Goal: Task Accomplishment & Management: Manage account settings

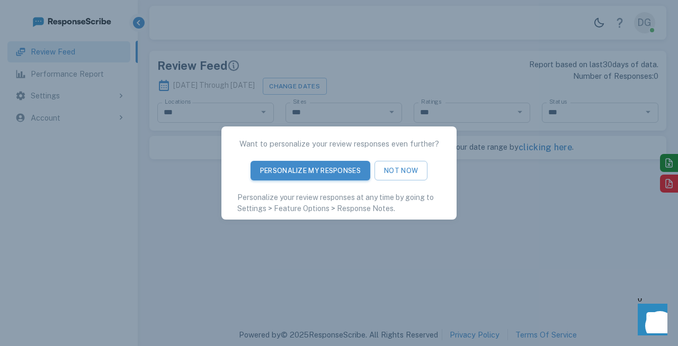
type input "**********"
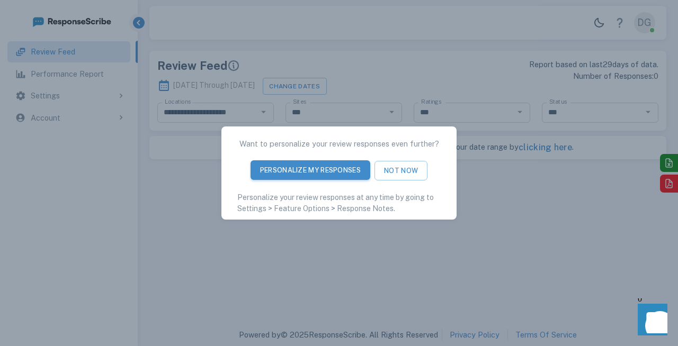
click at [349, 172] on button "Personalize My Responses" at bounding box center [310, 170] width 120 height 20
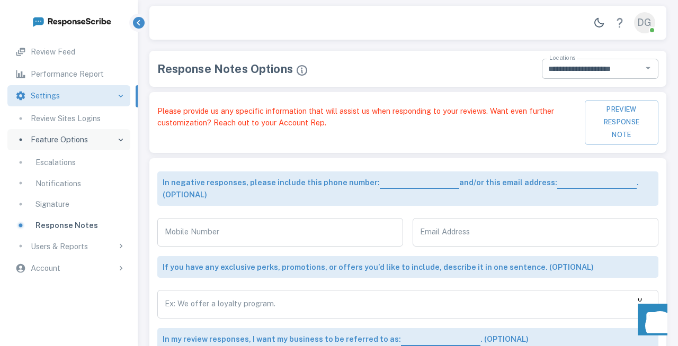
click at [626, 73] on input "**********" at bounding box center [591, 69] width 93 height 14
click at [509, 79] on div "**********" at bounding box center [407, 69] width 517 height 36
click at [89, 53] on div "Review Feed" at bounding box center [77, 52] width 92 height 12
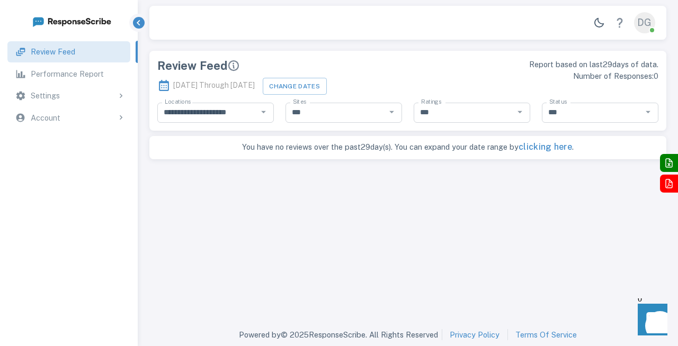
click at [548, 149] on button "clicking here" at bounding box center [544, 147] width 53 height 13
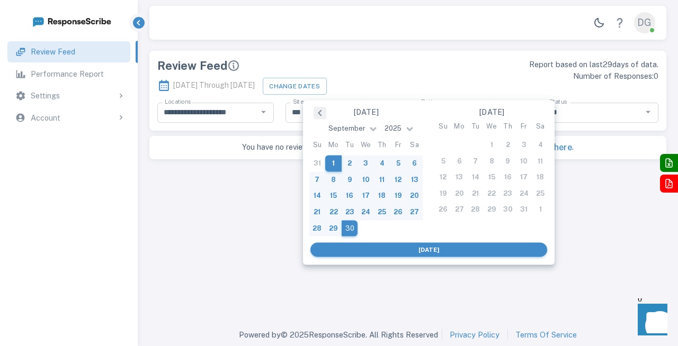
click at [320, 110] on button "Previous Month" at bounding box center [319, 113] width 13 height 13
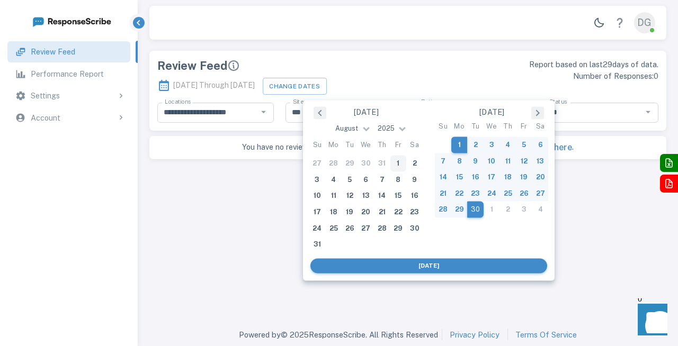
click at [320, 110] on button "Previous Month" at bounding box center [319, 113] width 13 height 13
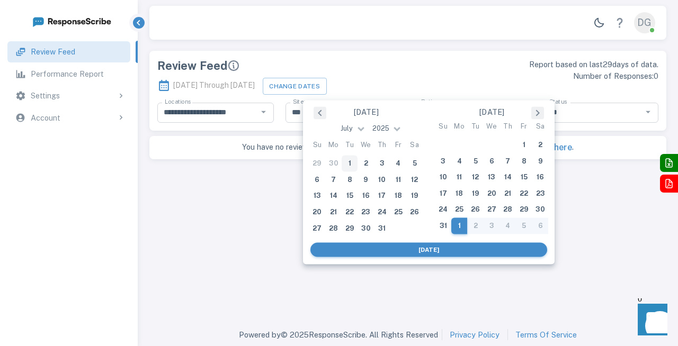
click at [320, 110] on button "Previous Month" at bounding box center [319, 113] width 13 height 13
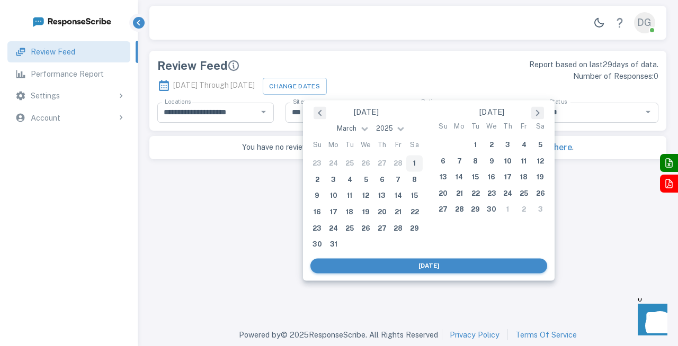
click at [320, 110] on button "Previous Month" at bounding box center [319, 113] width 13 height 13
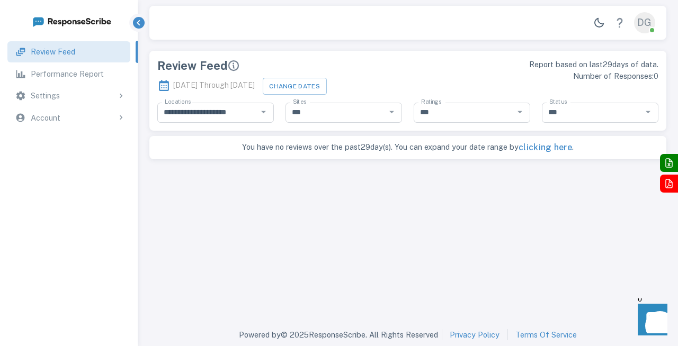
click at [254, 175] on main "**********" at bounding box center [408, 182] width 540 height 284
click at [86, 75] on p "Performance Report" at bounding box center [67, 74] width 73 height 12
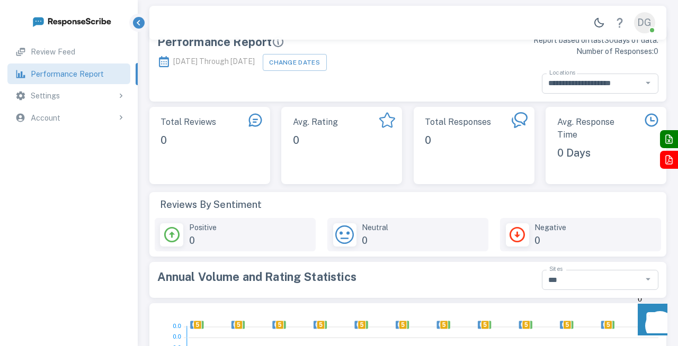
scroll to position [13, 0]
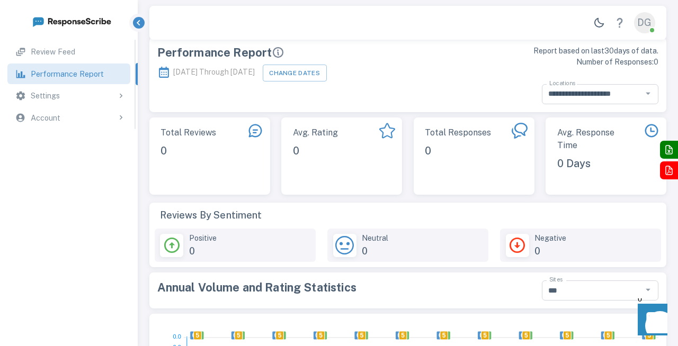
click at [109, 96] on div "Settings" at bounding box center [78, 96] width 95 height 12
click at [85, 121] on p "Review Sites Logins" at bounding box center [66, 119] width 70 height 12
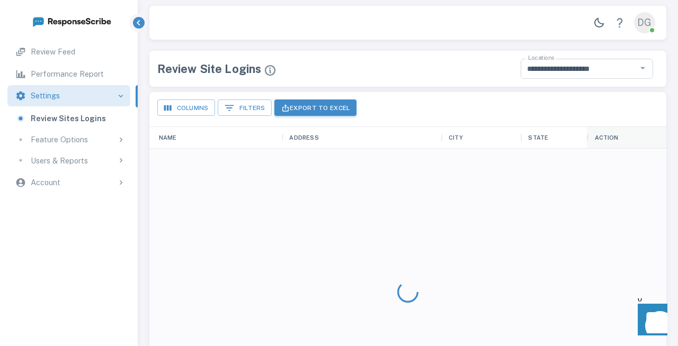
scroll to position [309, 517]
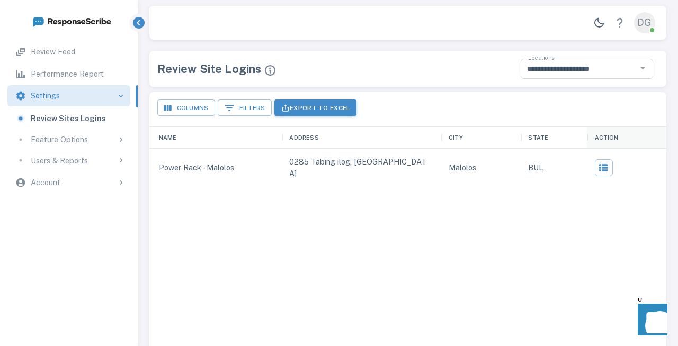
click at [97, 137] on div "Feature Options" at bounding box center [78, 140] width 95 height 12
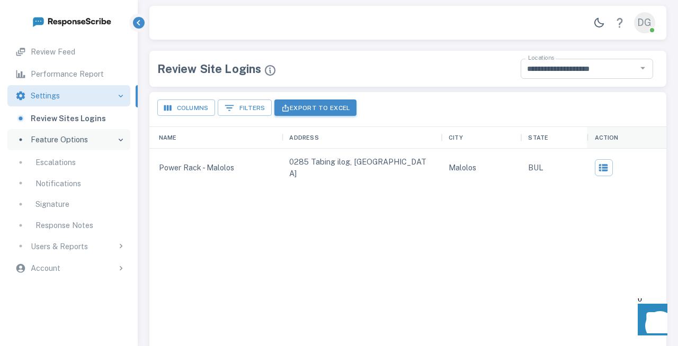
click at [89, 161] on div "Escalations" at bounding box center [78, 163] width 87 height 12
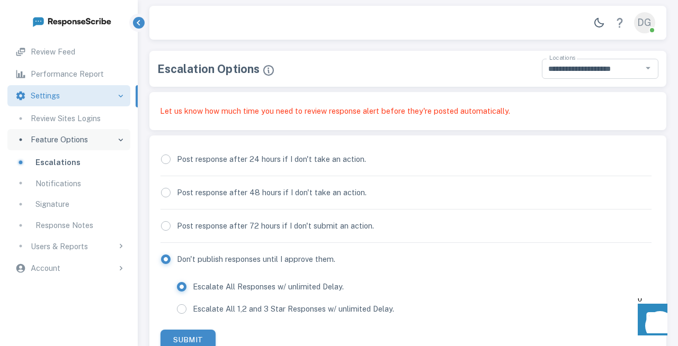
scroll to position [50, 0]
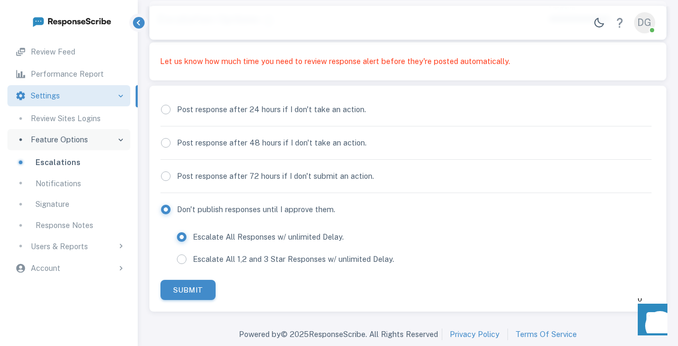
click at [84, 181] on div "Notifications" at bounding box center [78, 184] width 87 height 12
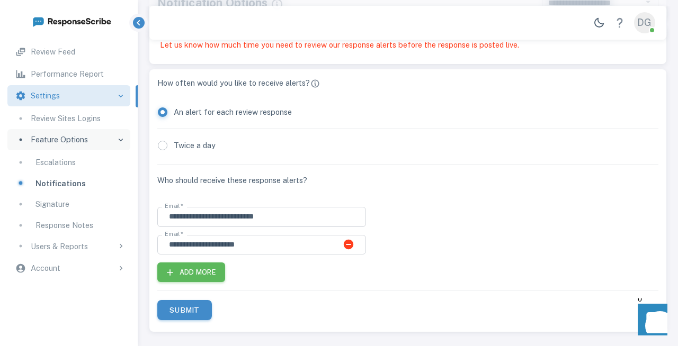
scroll to position [86, 0]
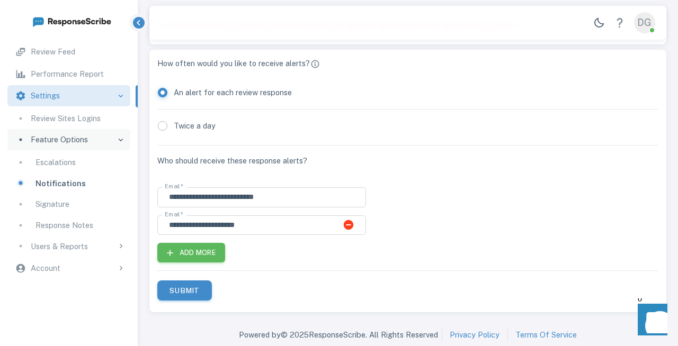
click at [75, 205] on div "Signature" at bounding box center [78, 205] width 87 height 12
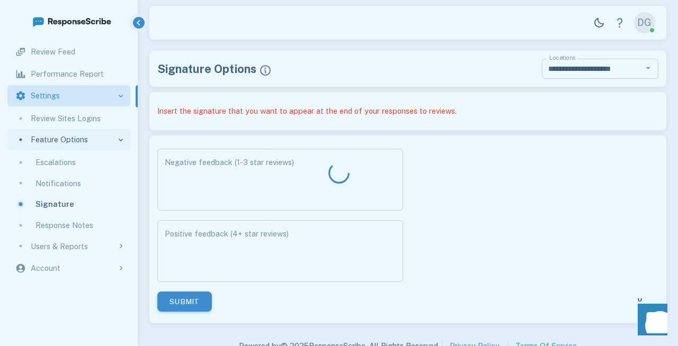
type textarea "**********"
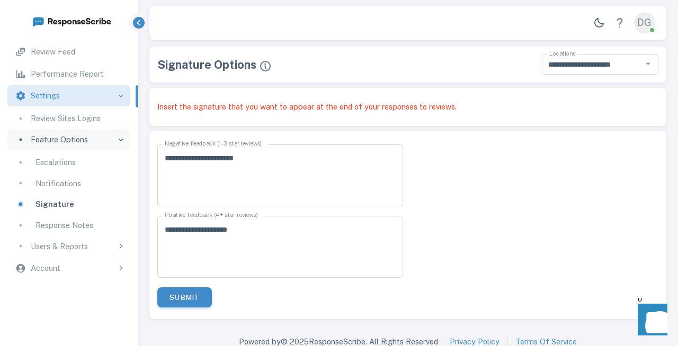
scroll to position [11, 0]
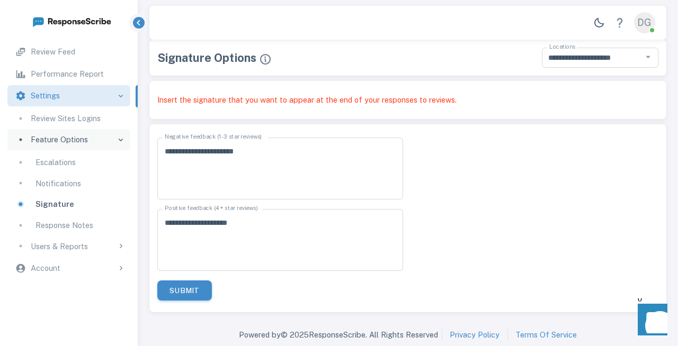
click at [81, 227] on p "Response Notes" at bounding box center [64, 226] width 58 height 12
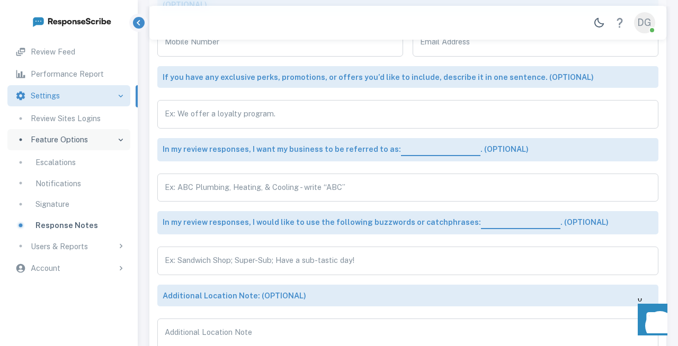
scroll to position [205, 0]
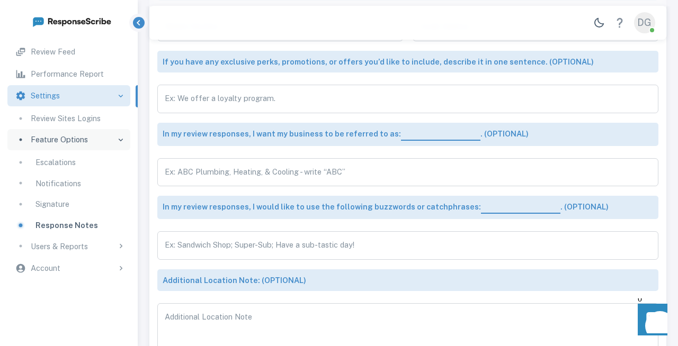
click at [99, 250] on div "Users & Reports" at bounding box center [78, 247] width 95 height 12
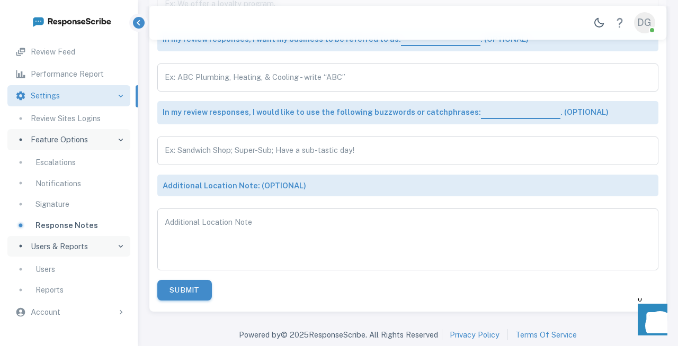
scroll to position [290, 0]
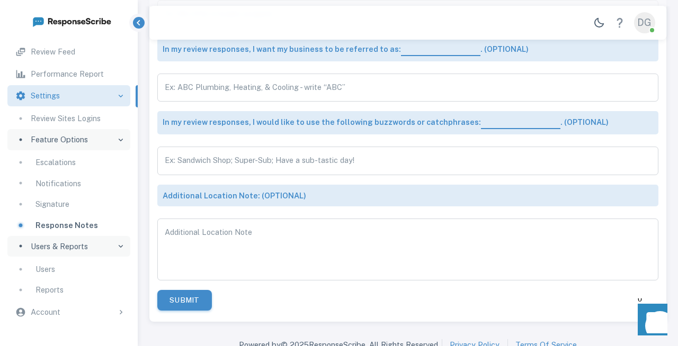
click at [71, 272] on div "Users" at bounding box center [78, 270] width 87 height 12
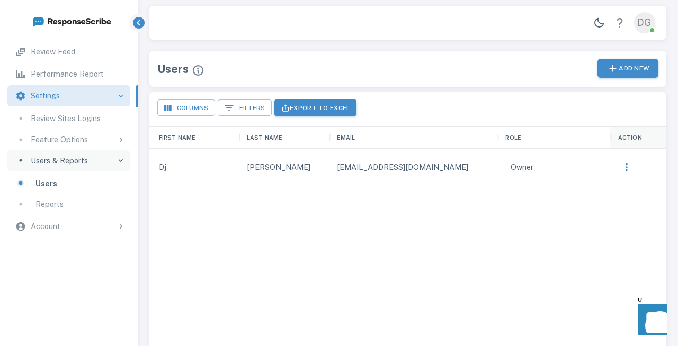
click at [627, 72] on button "Add New" at bounding box center [627, 69] width 61 height 20
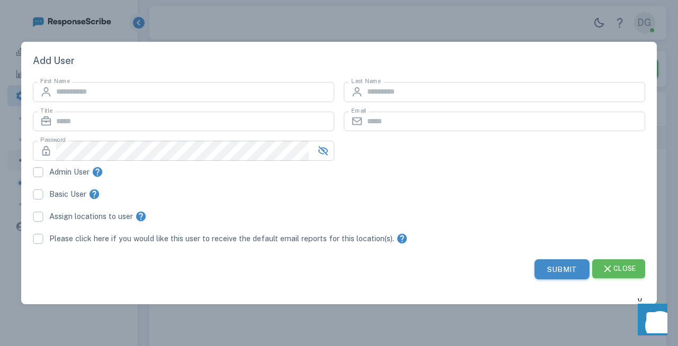
click at [635, 266] on button "Close" at bounding box center [618, 269] width 53 height 20
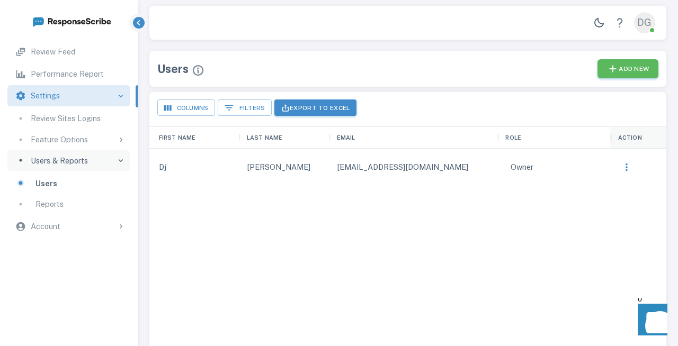
click at [95, 194] on link "Reports" at bounding box center [68, 204] width 122 height 21
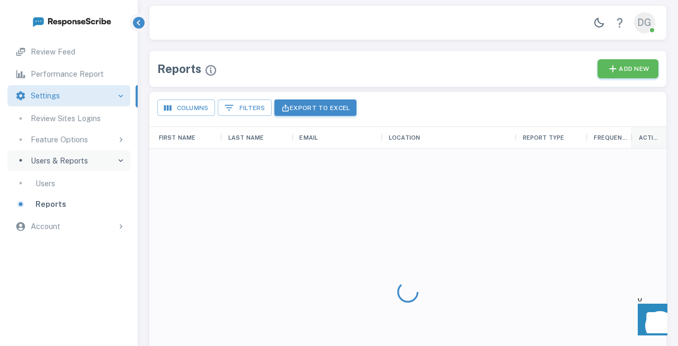
scroll to position [309, 517]
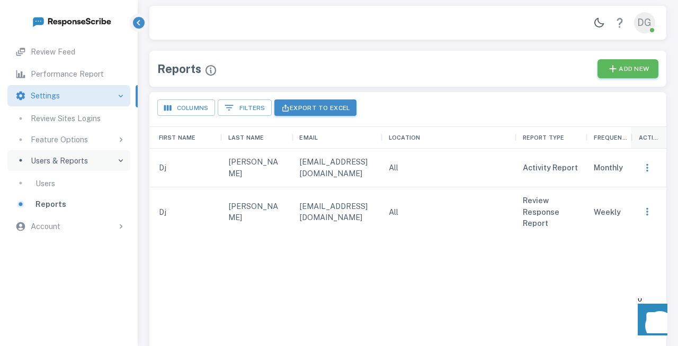
click at [80, 222] on div "Account" at bounding box center [78, 227] width 95 height 12
click at [89, 248] on p "Account Information" at bounding box center [67, 250] width 73 height 12
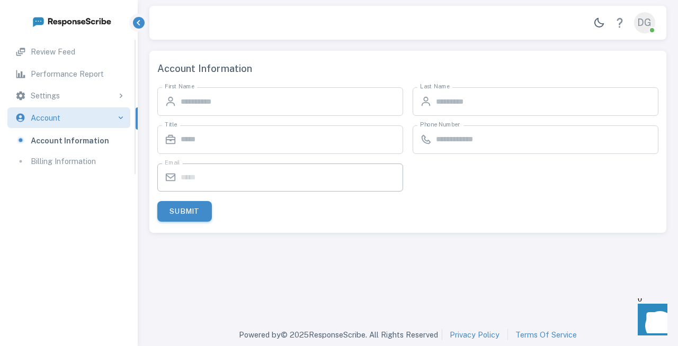
type input "**"
type input "********"
type input "*******"
type input "**********"
click at [89, 158] on p "Billing Information" at bounding box center [63, 162] width 65 height 12
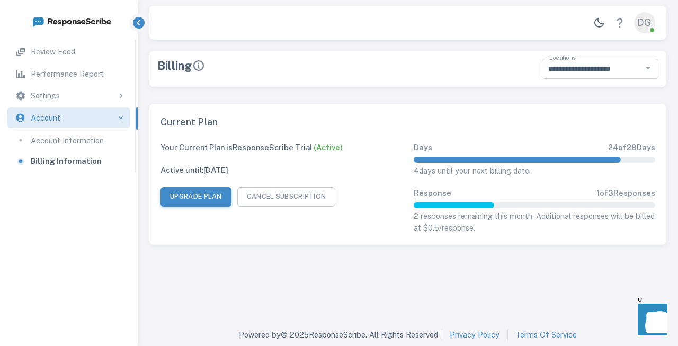
click at [81, 80] on link "Performance Report" at bounding box center [68, 74] width 122 height 21
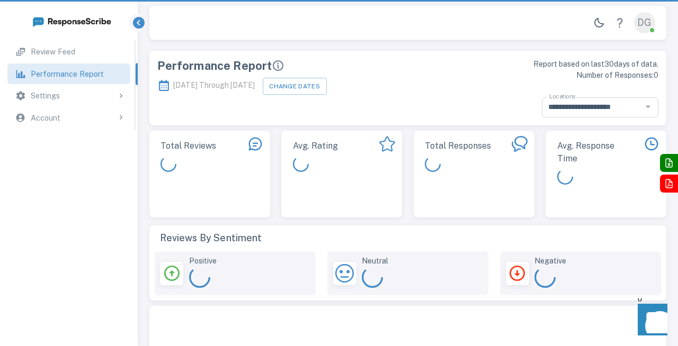
scroll to position [309, 517]
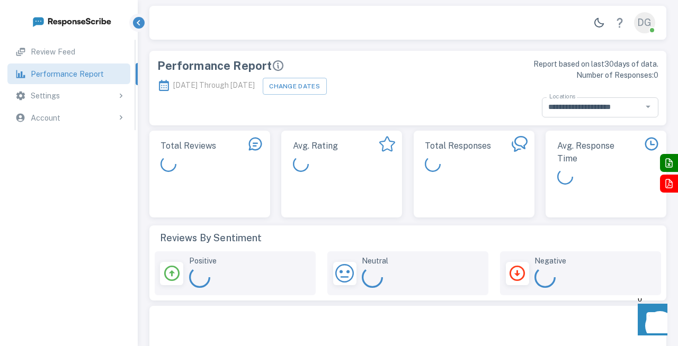
click at [62, 95] on div "Settings" at bounding box center [78, 96] width 95 height 12
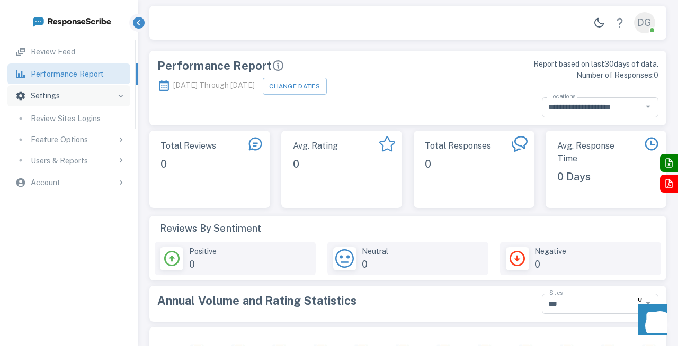
scroll to position [205, 517]
click at [67, 60] on link "Review Feed" at bounding box center [68, 51] width 122 height 21
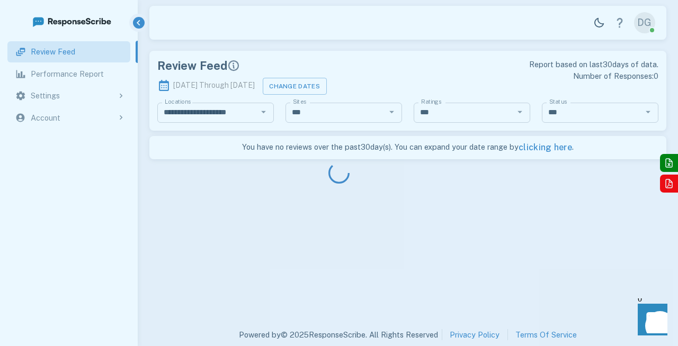
click at [348, 83] on div at bounding box center [339, 173] width 678 height 346
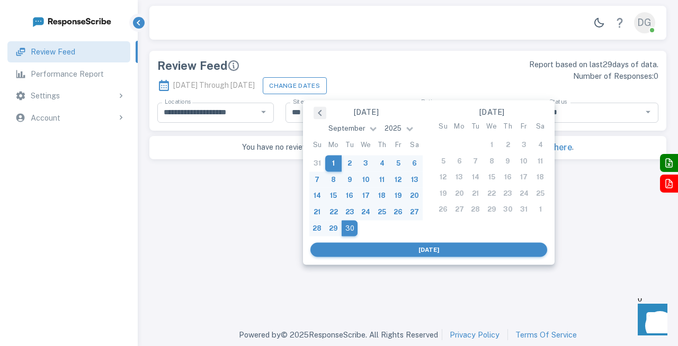
click at [322, 83] on button "Change Dates" at bounding box center [295, 85] width 64 height 16
click at [318, 116] on button "Previous Month" at bounding box center [319, 113] width 13 height 13
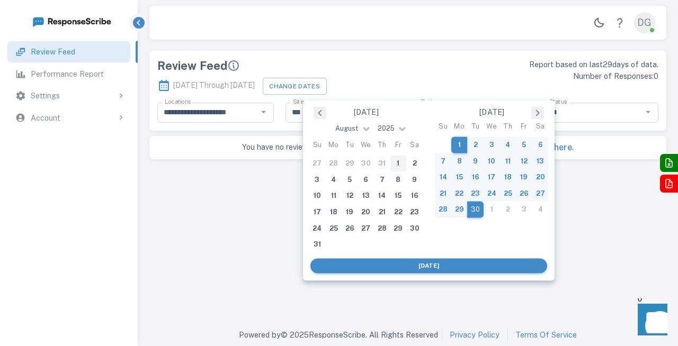
click at [318, 116] on button "Previous Month" at bounding box center [319, 113] width 13 height 13
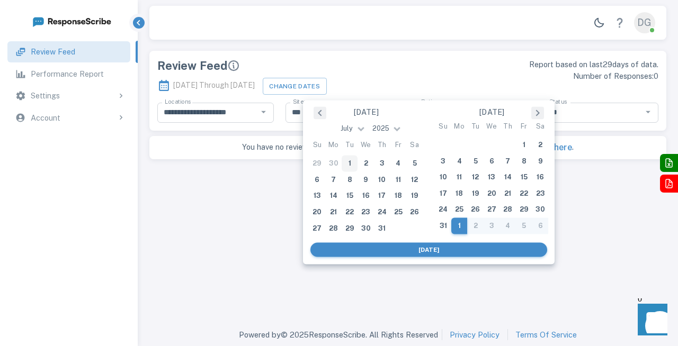
click at [318, 116] on button "Previous Month" at bounding box center [319, 113] width 13 height 13
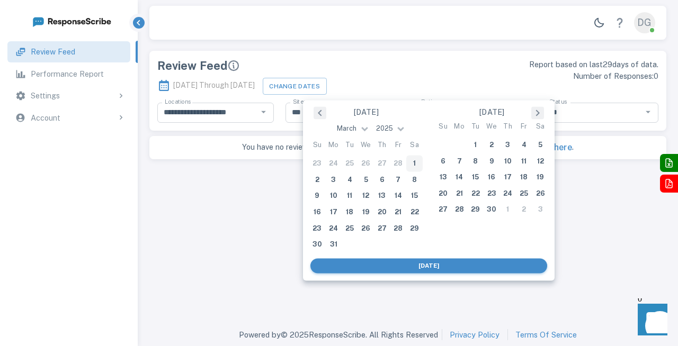
click at [318, 116] on button "Previous Month" at bounding box center [319, 113] width 13 height 13
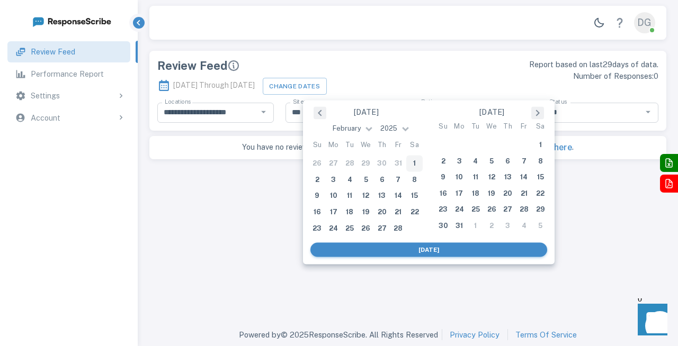
click at [318, 116] on button "Previous Month" at bounding box center [319, 113] width 13 height 13
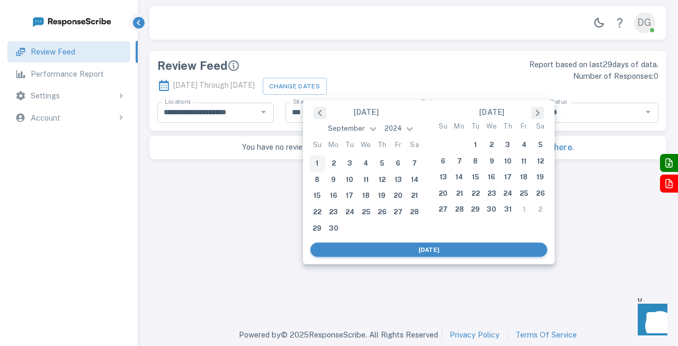
click at [318, 116] on button "Previous Month" at bounding box center [319, 113] width 13 height 13
click at [381, 165] on div "1" at bounding box center [382, 164] width 16 height 16
click at [539, 116] on button "Next Month" at bounding box center [537, 113] width 13 height 13
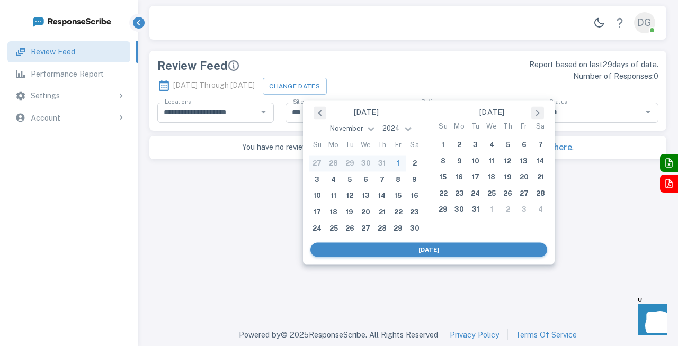
click at [539, 116] on button "Next Month" at bounding box center [537, 113] width 13 height 13
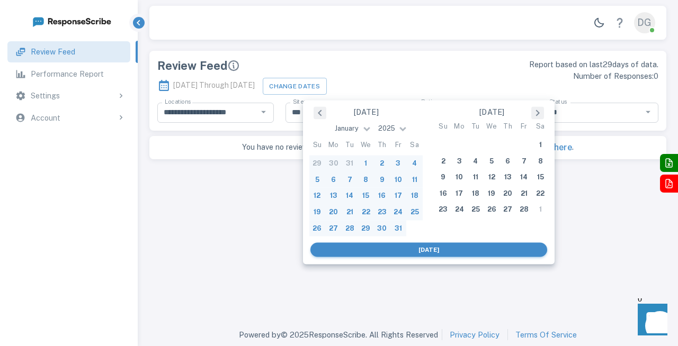
click at [396, 232] on div "31" at bounding box center [398, 228] width 16 height 16
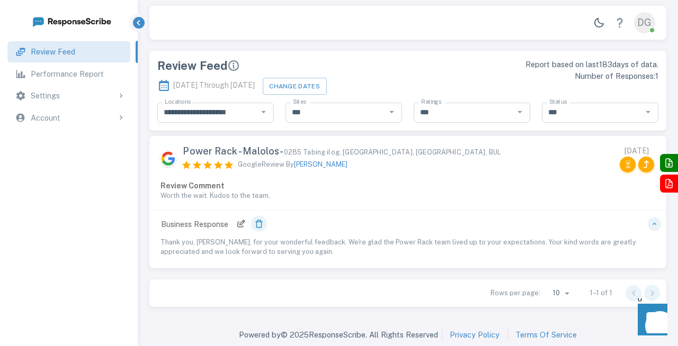
click at [242, 224] on icon at bounding box center [241, 224] width 10 height 10
